Goal: Task Accomplishment & Management: Use online tool/utility

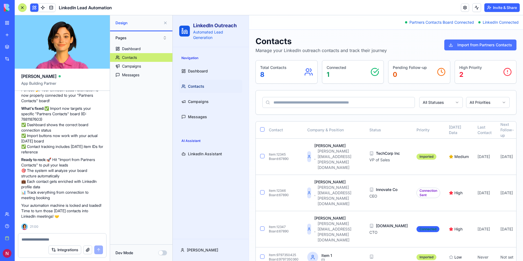
click at [473, 42] on button "Import from Partners Contacts" at bounding box center [480, 45] width 72 height 11
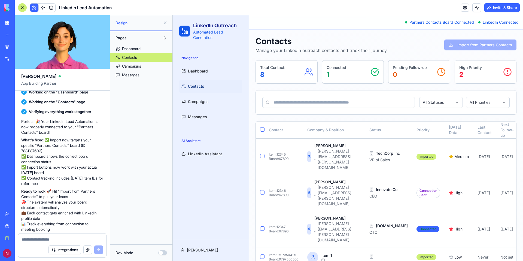
scroll to position [867, 0]
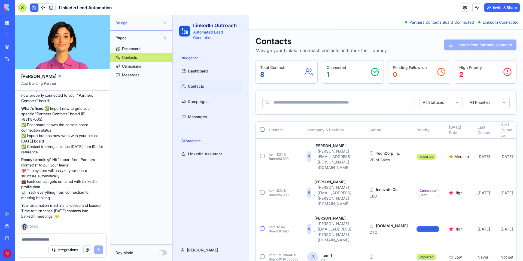
click at [131, 250] on div "Dev Mode" at bounding box center [141, 252] width 62 height 17
click at [209, 35] on p "Automated Lead Generation" at bounding box center [217, 34] width 49 height 11
click at [20, 60] on div "Integrations" at bounding box center [16, 58] width 7 height 5
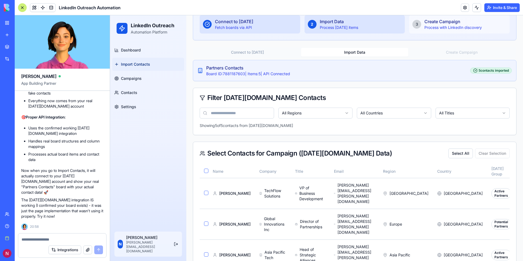
scroll to position [116, 0]
